Goal: Information Seeking & Learning: Learn about a topic

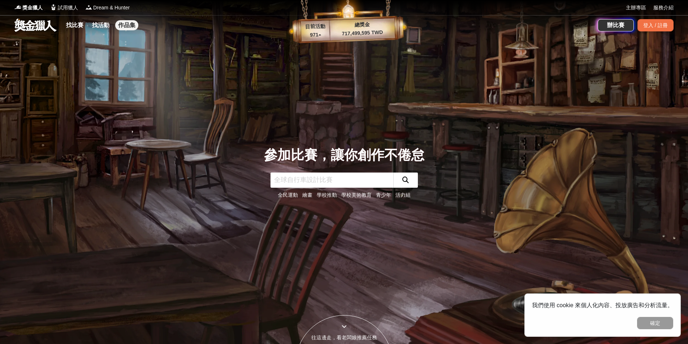
click at [123, 26] on link "作品集" at bounding box center [126, 25] width 23 height 10
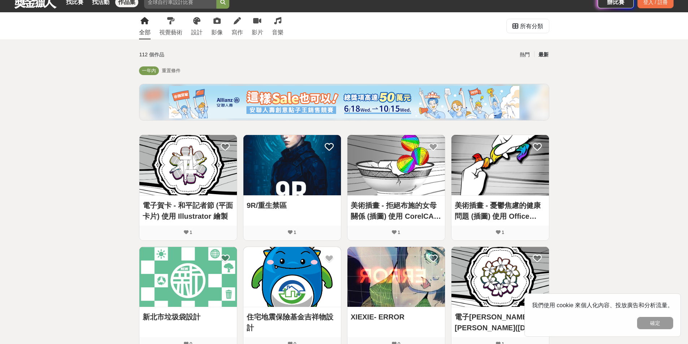
scroll to position [36, 0]
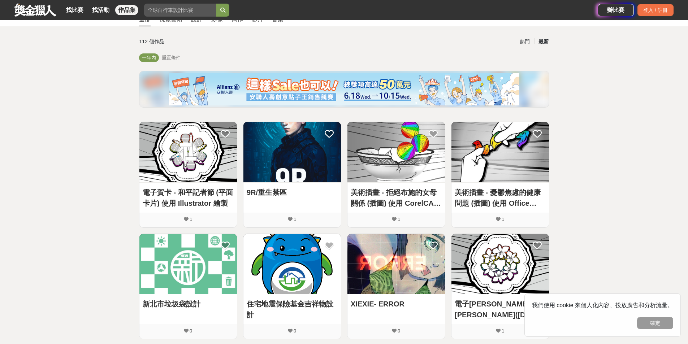
click at [178, 176] on img at bounding box center [187, 152] width 97 height 60
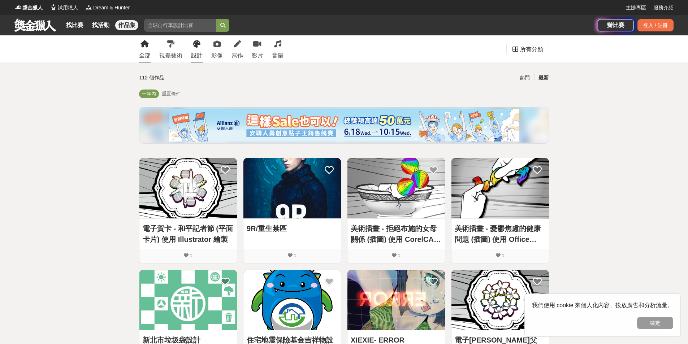
click at [197, 58] on div "設計" at bounding box center [197, 55] width 12 height 9
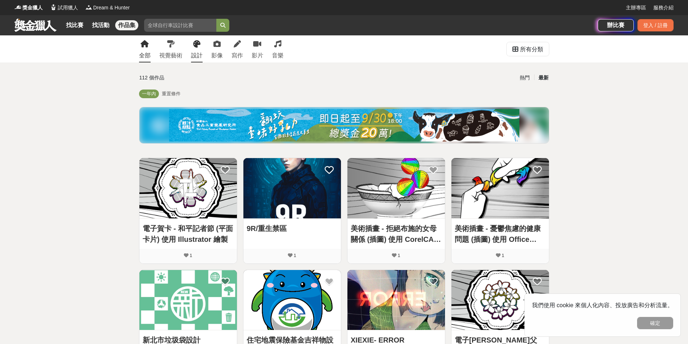
click at [198, 55] on div "設計" at bounding box center [197, 55] width 12 height 9
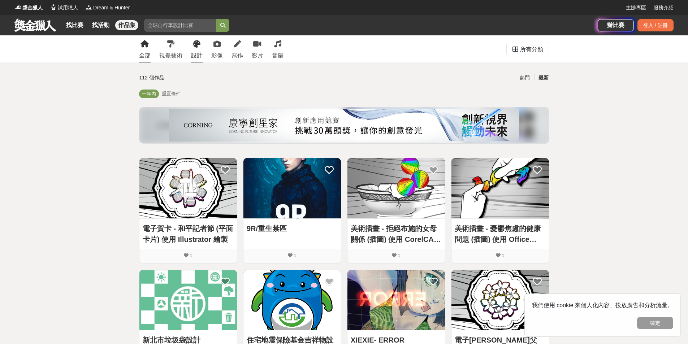
click at [194, 45] on icon at bounding box center [196, 43] width 7 height 7
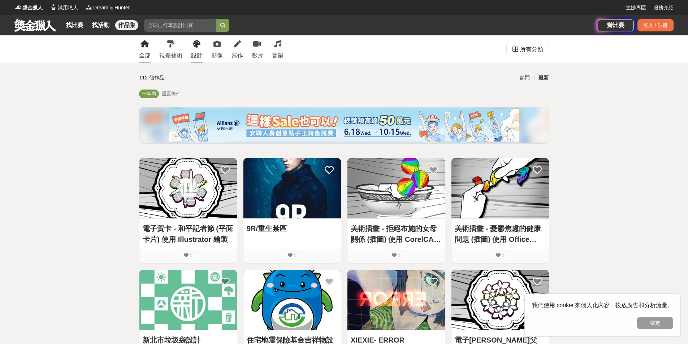
click at [194, 51] on div "設計" at bounding box center [197, 55] width 12 height 9
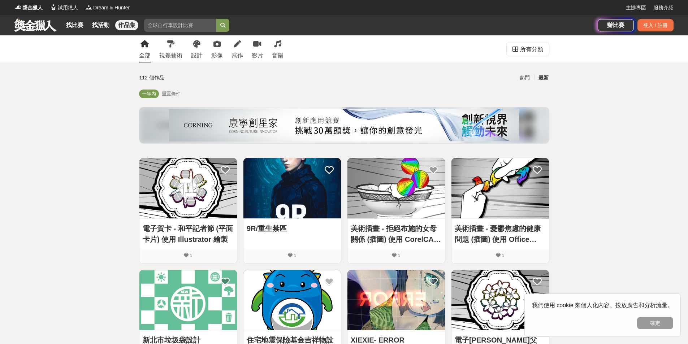
click at [21, 24] on link at bounding box center [36, 25] width 44 height 14
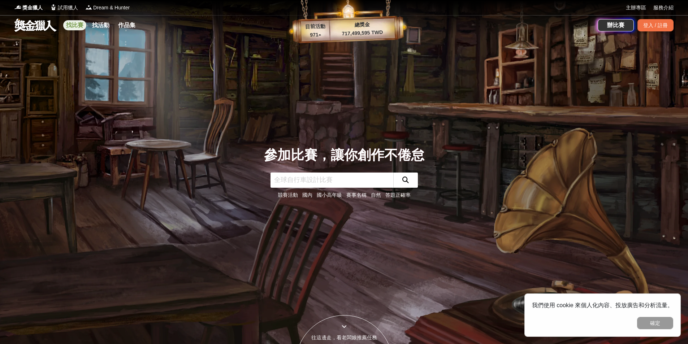
click at [75, 27] on link "找比賽" at bounding box center [74, 25] width 23 height 10
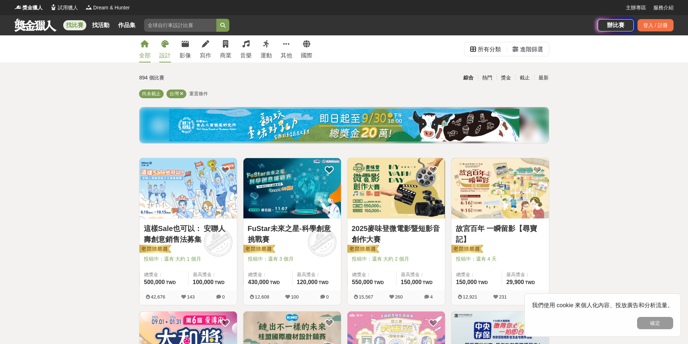
click at [169, 52] on div "設計" at bounding box center [165, 55] width 12 height 9
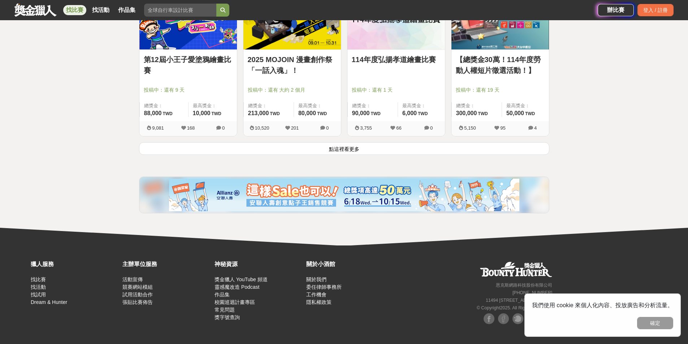
scroll to position [939, 0]
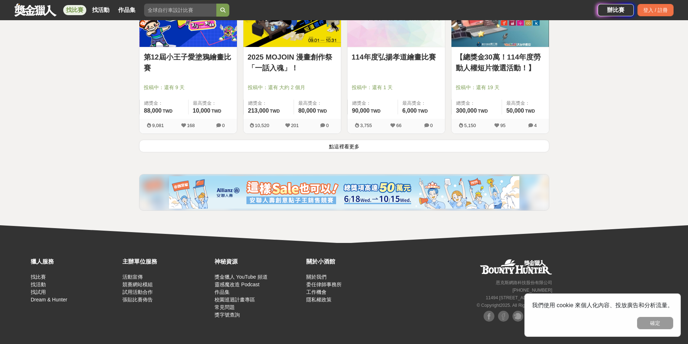
click at [352, 144] on button "點這裡看更多" at bounding box center [344, 146] width 410 height 13
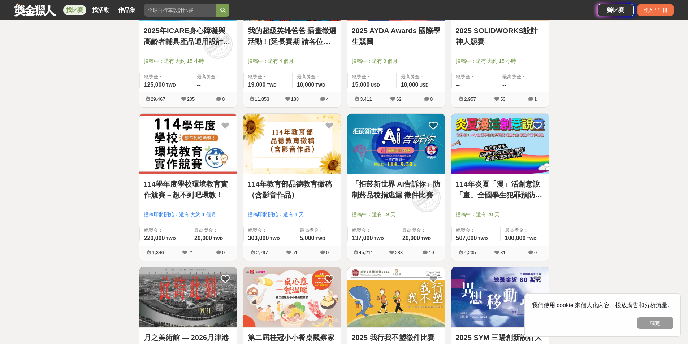
scroll to position [1119, 0]
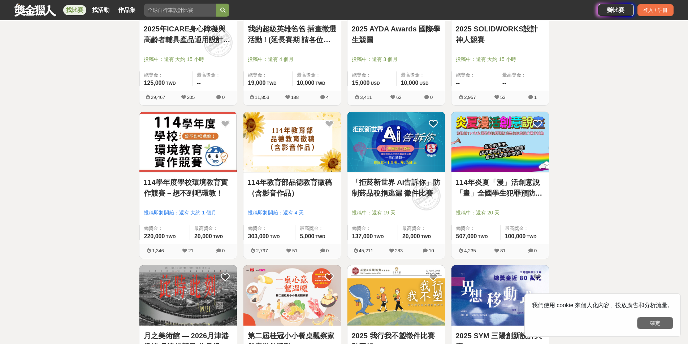
click at [649, 321] on button "確定" at bounding box center [655, 323] width 36 height 12
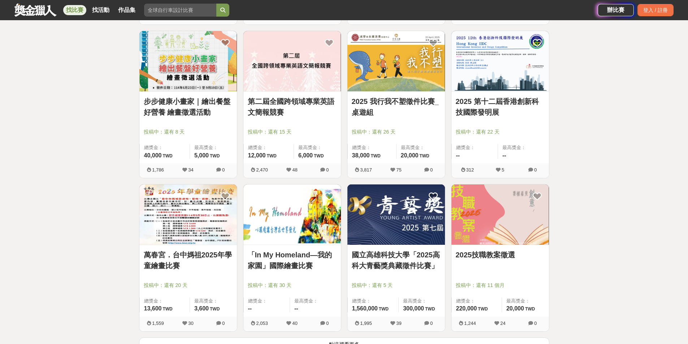
scroll to position [1661, 0]
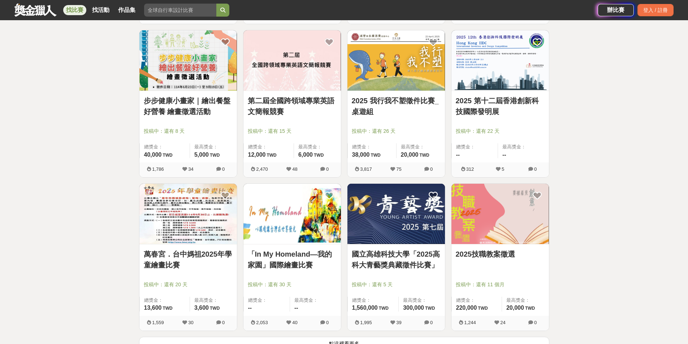
click at [203, 262] on link "萬春宮．台中媽祖2025年學童繪畫比賽" at bounding box center [188, 260] width 89 height 22
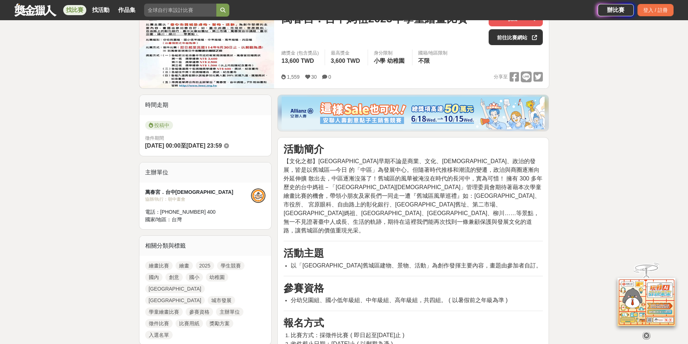
scroll to position [181, 0]
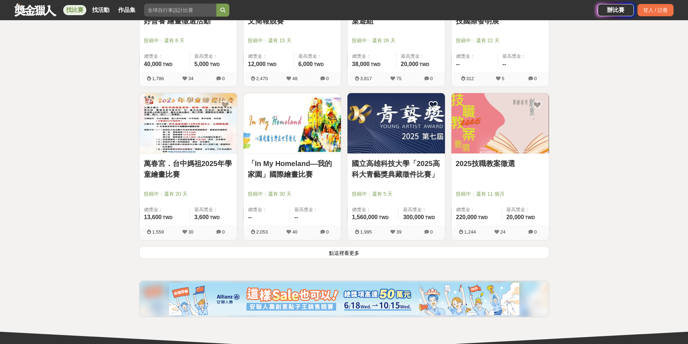
scroll to position [1769, 0]
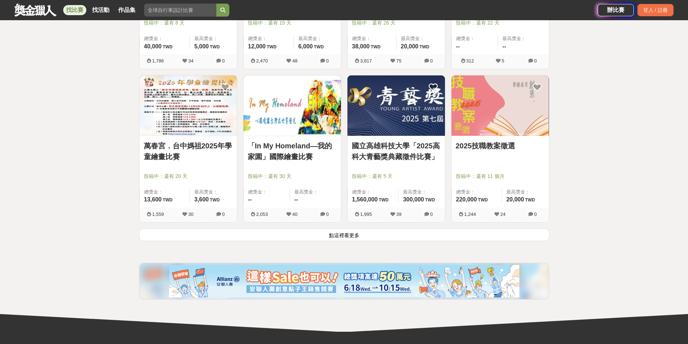
click at [371, 232] on button "點這裡看更多" at bounding box center [344, 235] width 410 height 13
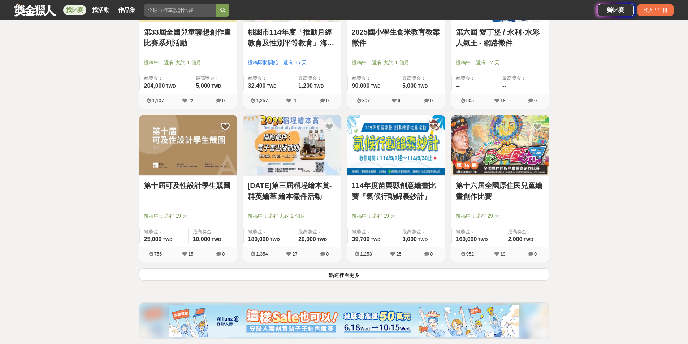
scroll to position [2672, 0]
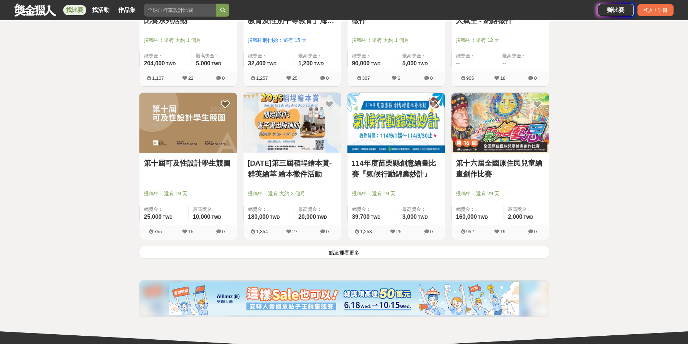
click at [293, 256] on button "點這裡看更多" at bounding box center [344, 252] width 410 height 13
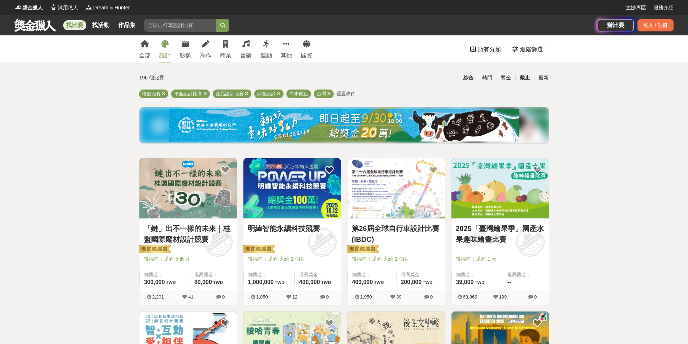
click at [528, 81] on div "截止" at bounding box center [524, 77] width 19 height 13
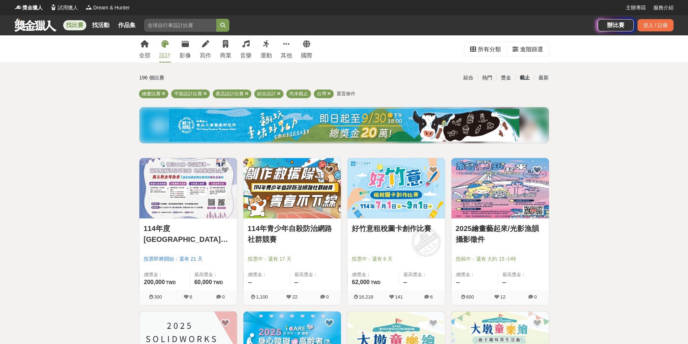
click at [528, 81] on div "截止" at bounding box center [524, 77] width 19 height 13
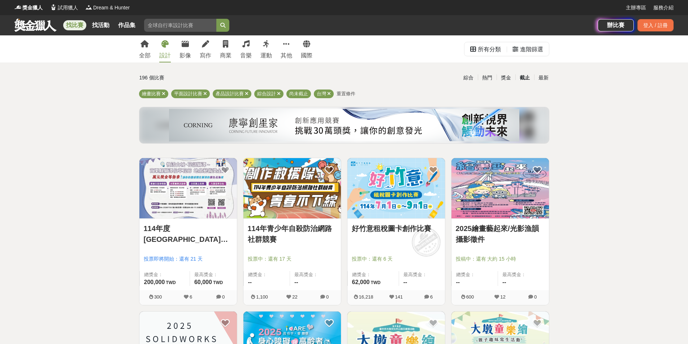
click at [528, 81] on div "截止" at bounding box center [524, 77] width 19 height 13
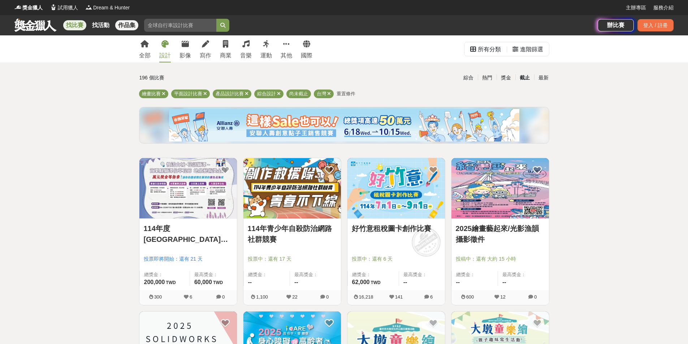
click at [123, 29] on link "作品集" at bounding box center [126, 25] width 23 height 10
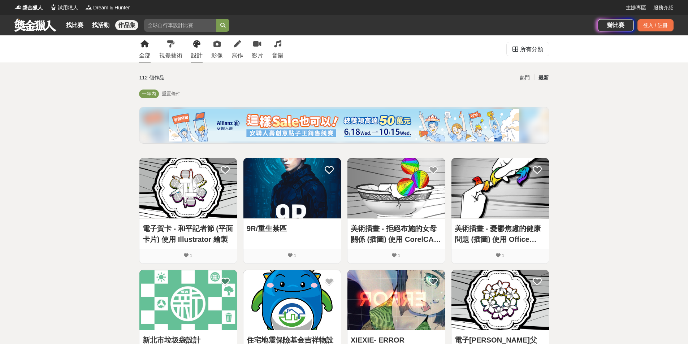
click at [197, 47] on icon at bounding box center [196, 43] width 7 height 7
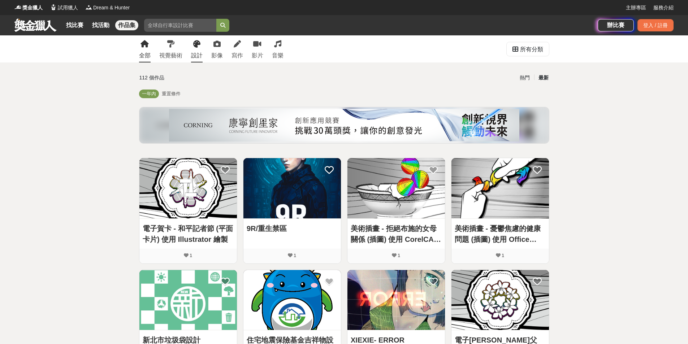
click at [199, 56] on div "設計" at bounding box center [197, 55] width 12 height 9
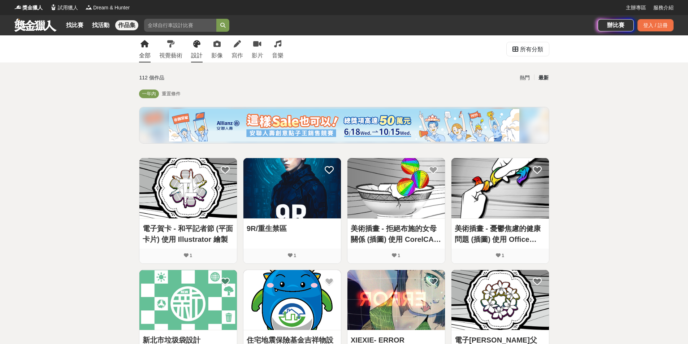
click at [199, 56] on div "設計" at bounding box center [197, 55] width 12 height 9
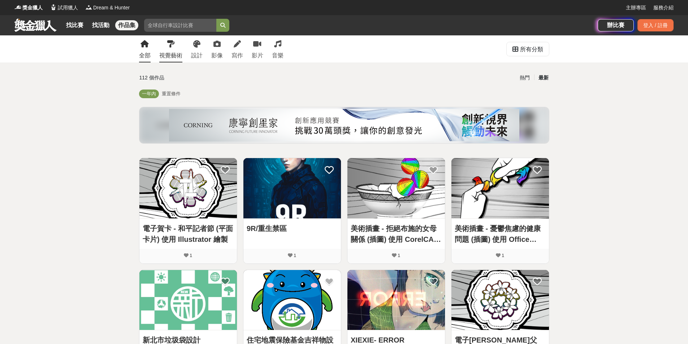
click at [160, 53] on div "視覺藝術" at bounding box center [170, 55] width 23 height 9
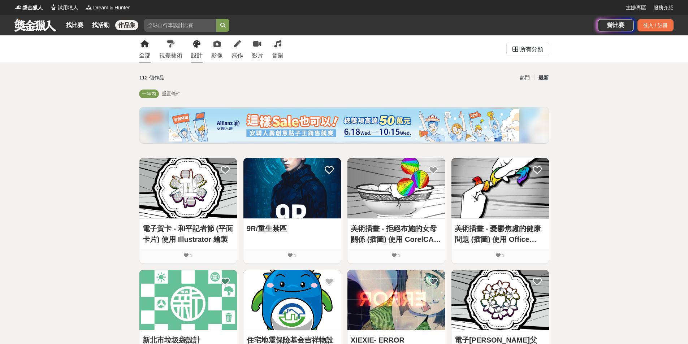
click at [196, 58] on div "設計" at bounding box center [197, 55] width 12 height 9
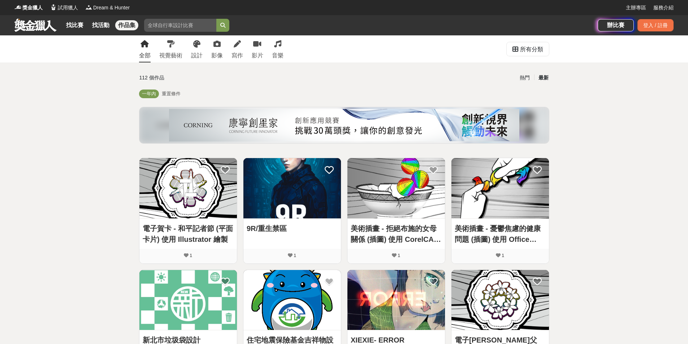
click at [173, 93] on span "重置條件" at bounding box center [171, 93] width 19 height 5
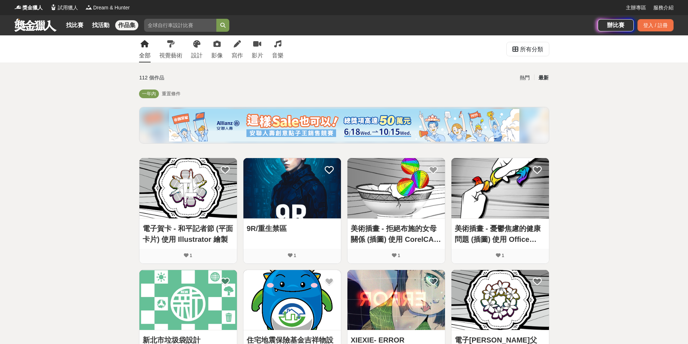
click at [169, 95] on span "重置條件" at bounding box center [171, 93] width 19 height 5
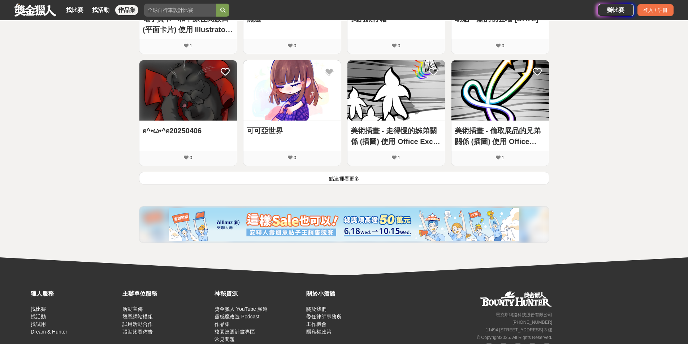
scroll to position [466, 0]
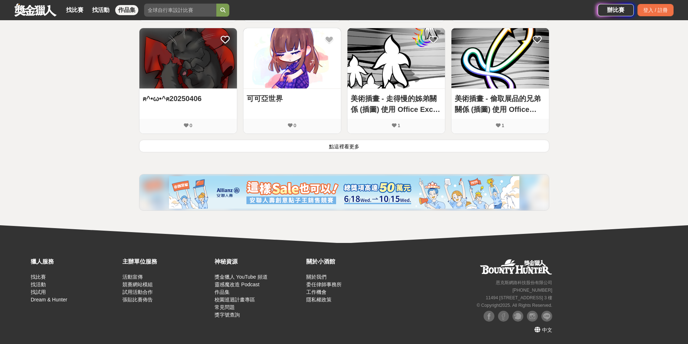
click at [388, 147] on button "點這裡看更多" at bounding box center [344, 146] width 410 height 13
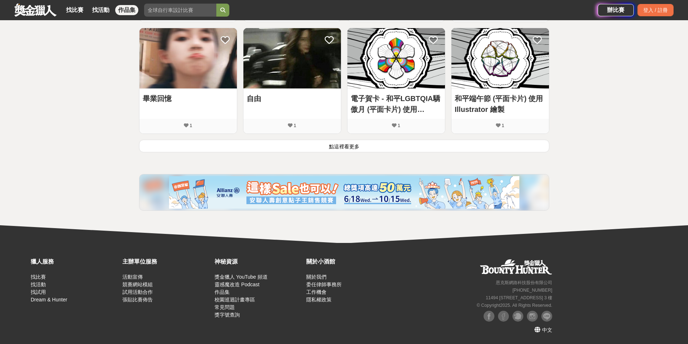
scroll to position [878, 0]
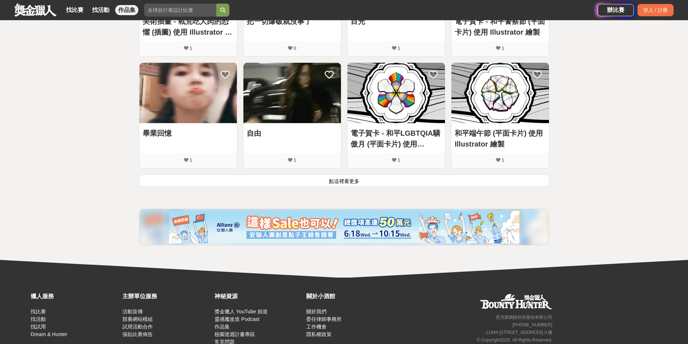
click at [493, 181] on button "點這裡看更多" at bounding box center [344, 180] width 410 height 13
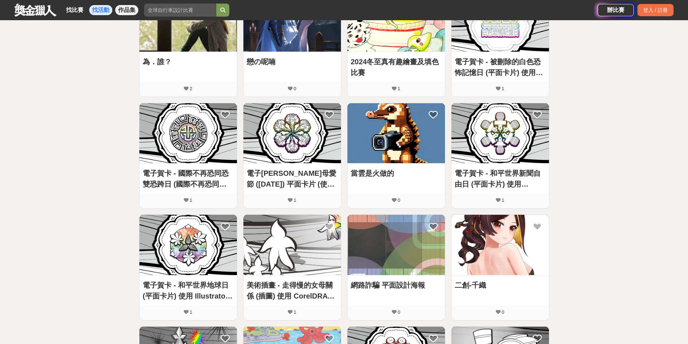
scroll to position [1022, 0]
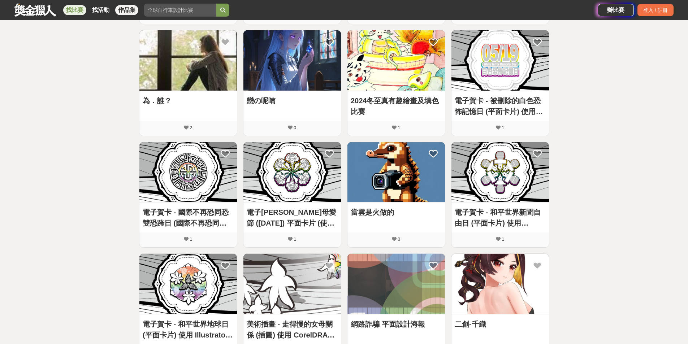
click at [75, 14] on link "找比賽" at bounding box center [74, 10] width 23 height 10
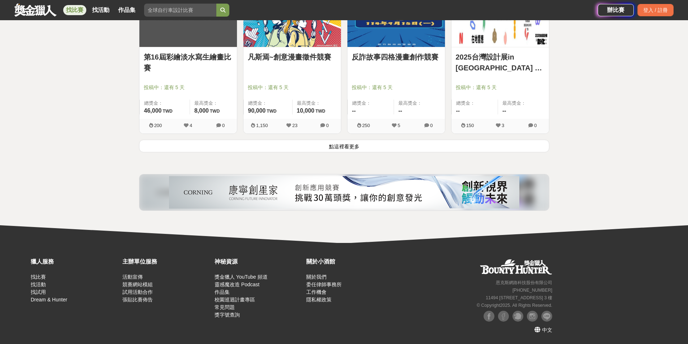
click at [393, 146] on button "點這裡看更多" at bounding box center [344, 146] width 410 height 13
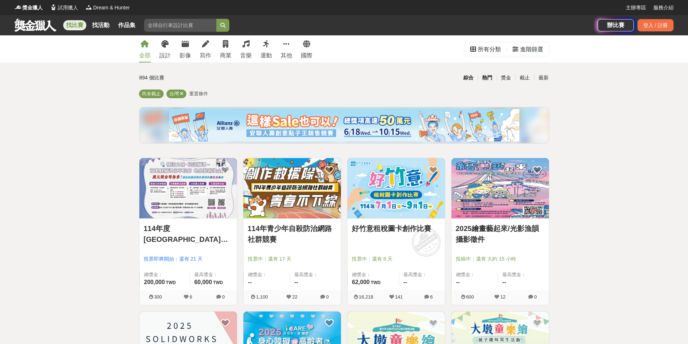
click at [486, 79] on div "熱門" at bounding box center [487, 77] width 19 height 13
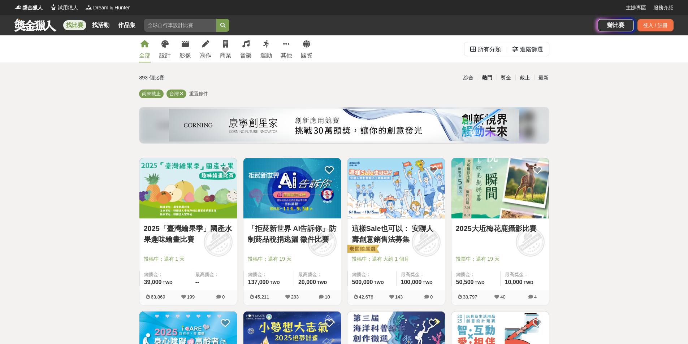
click at [489, 81] on div "熱門" at bounding box center [487, 77] width 19 height 13
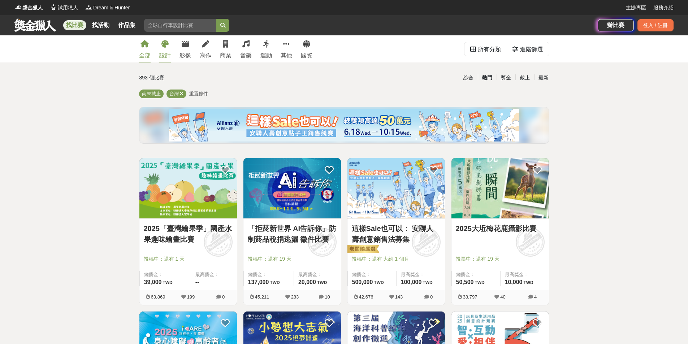
click at [162, 54] on div "設計" at bounding box center [165, 55] width 12 height 9
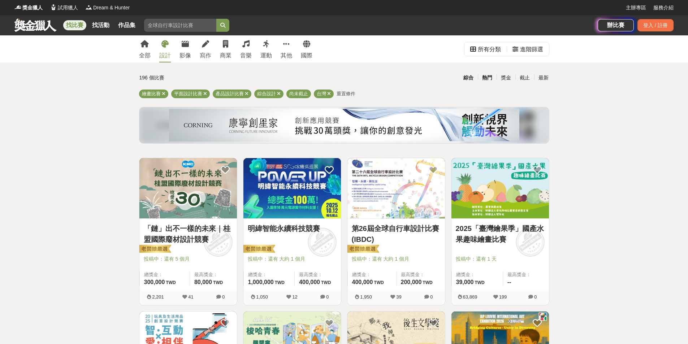
click at [487, 80] on div "熱門" at bounding box center [487, 77] width 19 height 13
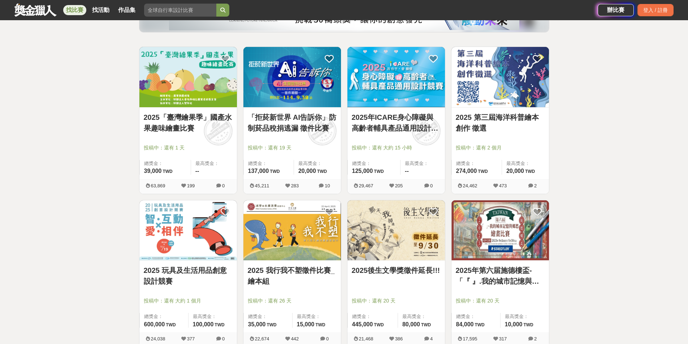
scroll to position [108, 0]
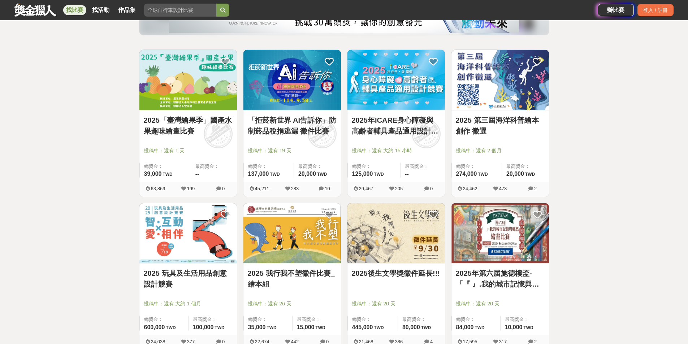
click at [517, 121] on link "2025 第三屆海洋科普繪本創作 徵選" at bounding box center [500, 126] width 89 height 22
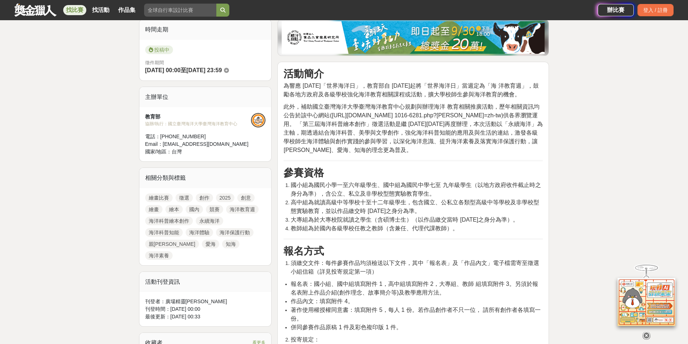
scroll to position [181, 0]
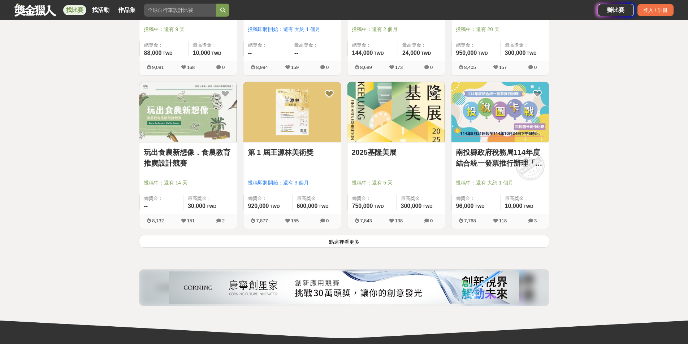
scroll to position [867, 0]
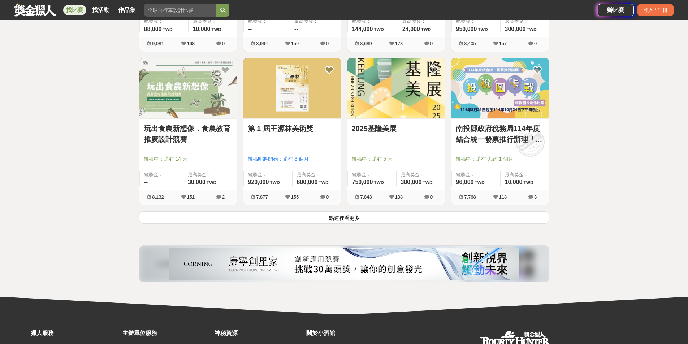
click at [441, 222] on button "點這裡看更多" at bounding box center [344, 217] width 410 height 13
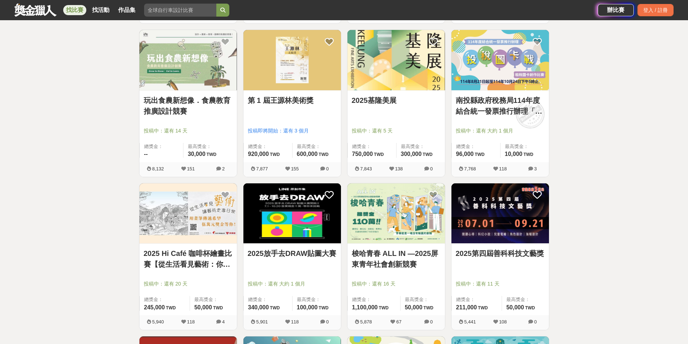
scroll to position [939, 0]
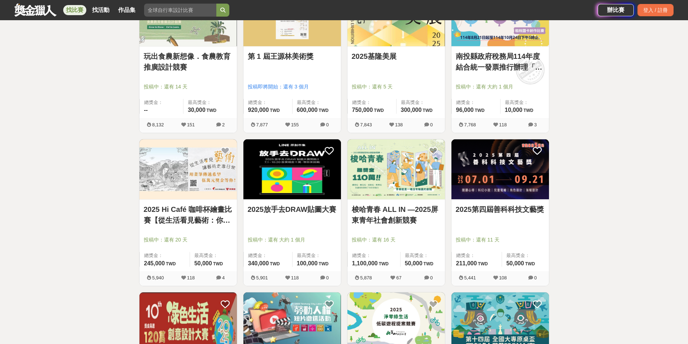
click at [298, 215] on link "2025放手去DRAW貼圖大賽" at bounding box center [292, 209] width 89 height 11
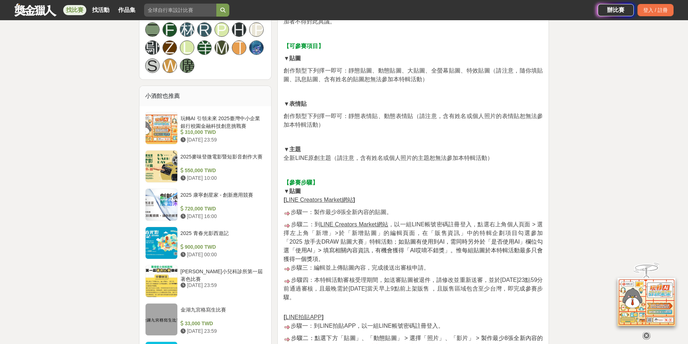
scroll to position [506, 0]
click at [300, 200] on u "LINE Creators Market網站" at bounding box center [320, 199] width 68 height 6
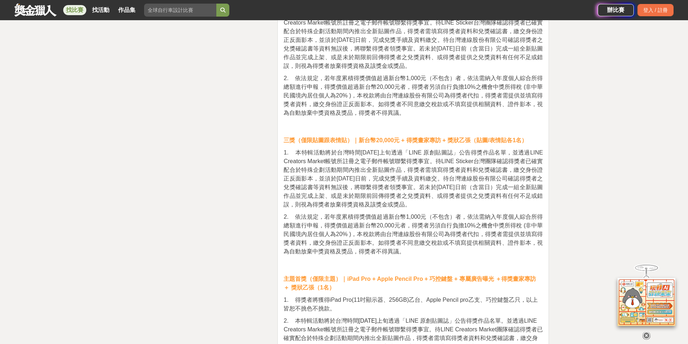
scroll to position [2022, 0]
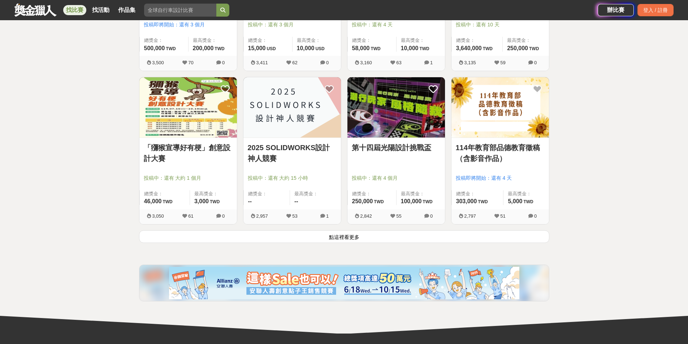
scroll to position [1769, 0]
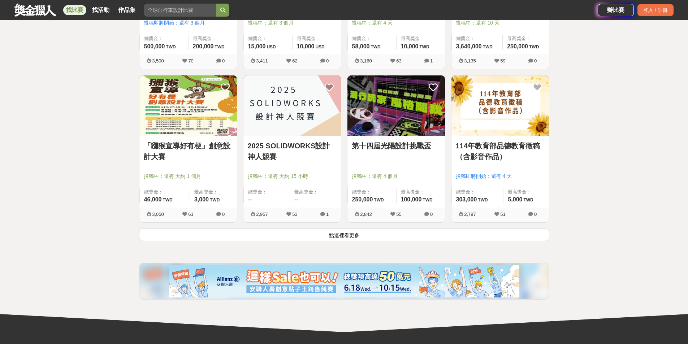
click at [369, 234] on button "點這裡看更多" at bounding box center [344, 235] width 410 height 13
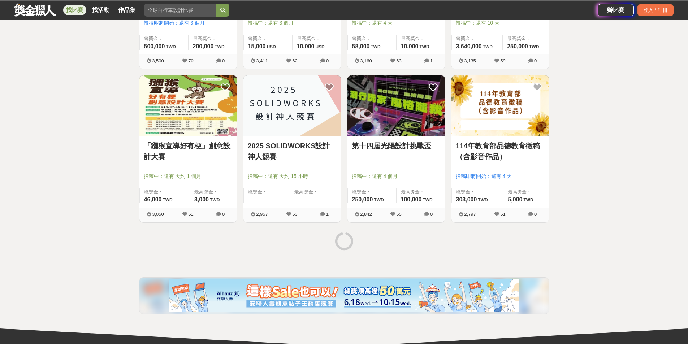
click at [410, 151] on link "第十四屆光陽設計挑戰盃" at bounding box center [396, 145] width 89 height 11
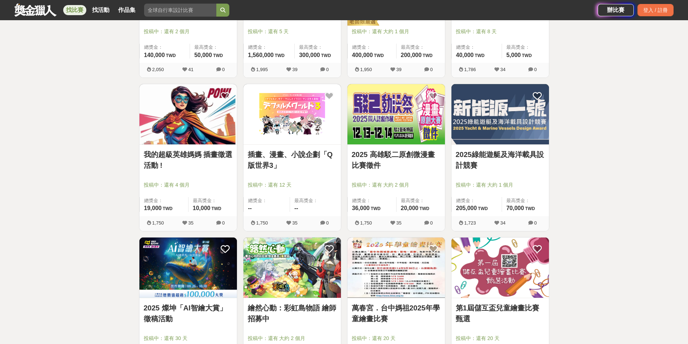
scroll to position [2528, 0]
click at [182, 160] on link "我的超級英雄媽媽 插畫徵選活動 !" at bounding box center [188, 160] width 89 height 22
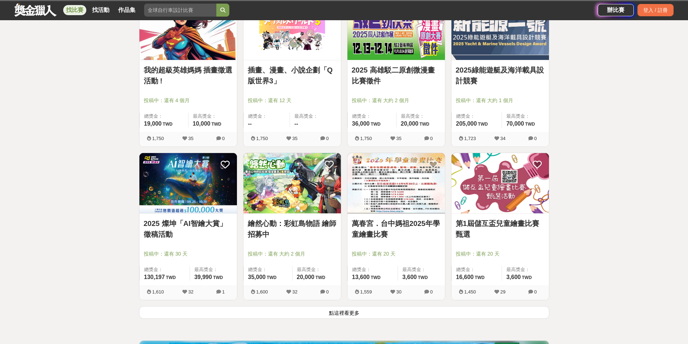
scroll to position [2636, 0]
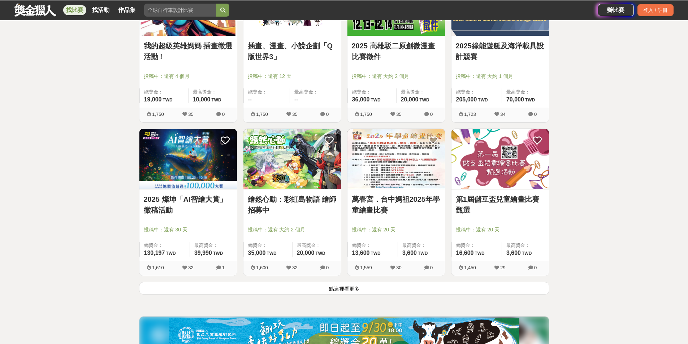
click at [349, 294] on button "點這裡看更多" at bounding box center [344, 288] width 410 height 13
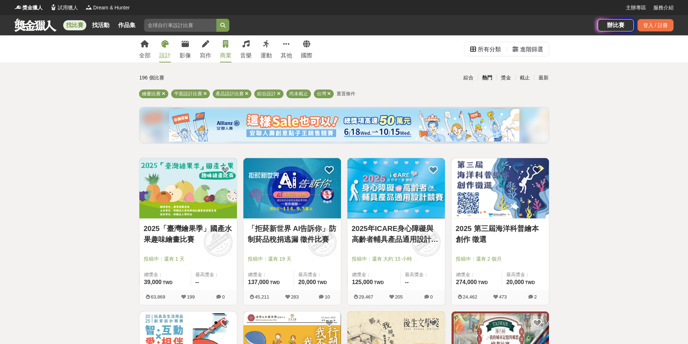
click at [227, 58] on div "商業" at bounding box center [226, 55] width 12 height 9
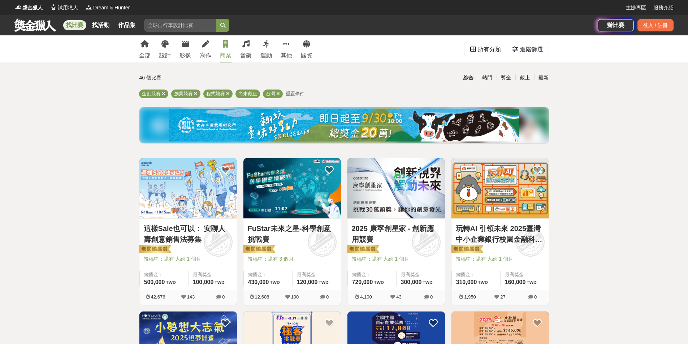
click at [423, 234] on link "2025 康寧創星家 - 創新應用競賽" at bounding box center [396, 234] width 89 height 22
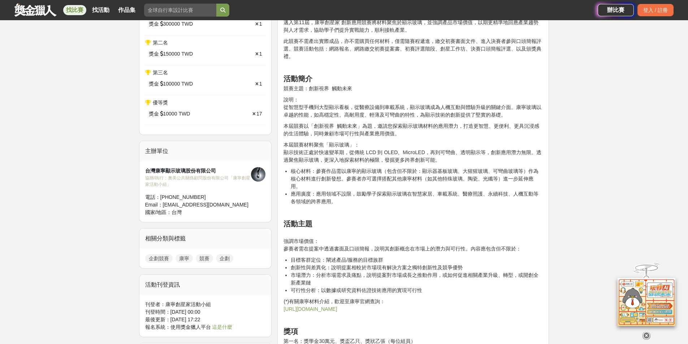
scroll to position [361, 0]
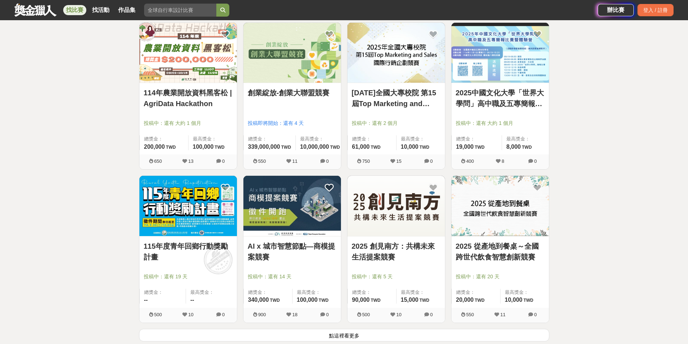
scroll to position [794, 0]
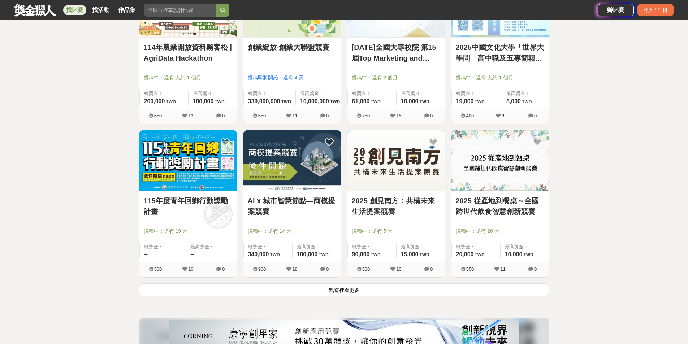
click at [469, 286] on button "點這裡看更多" at bounding box center [344, 289] width 410 height 13
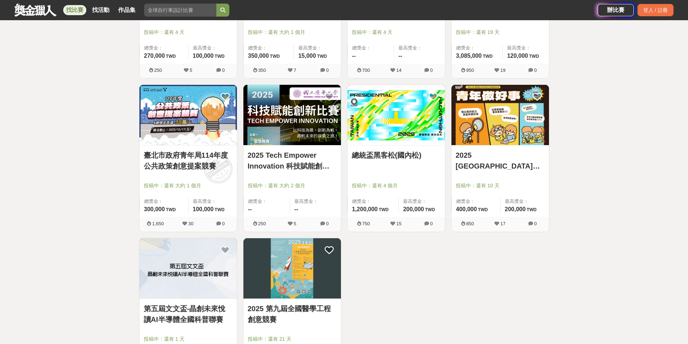
scroll to position [1697, 0]
